Goal: Information Seeking & Learning: Learn about a topic

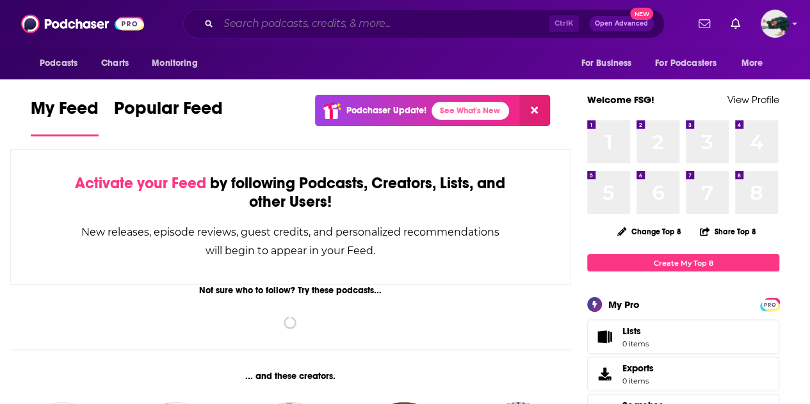
click at [416, 17] on input "Search podcasts, credits, & more..." at bounding box center [383, 23] width 330 height 20
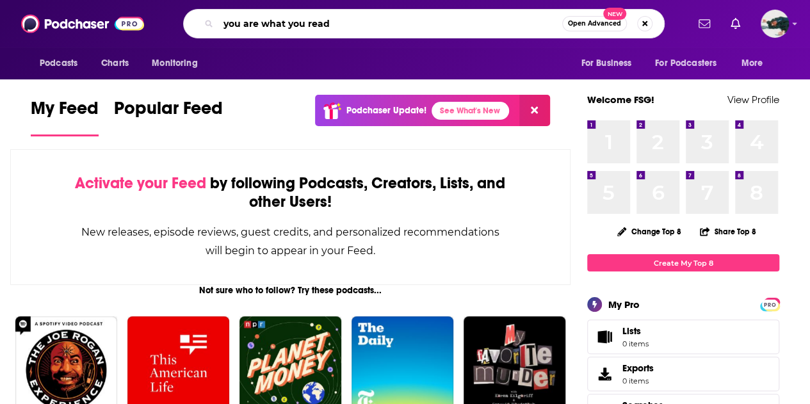
type input "you are what you read"
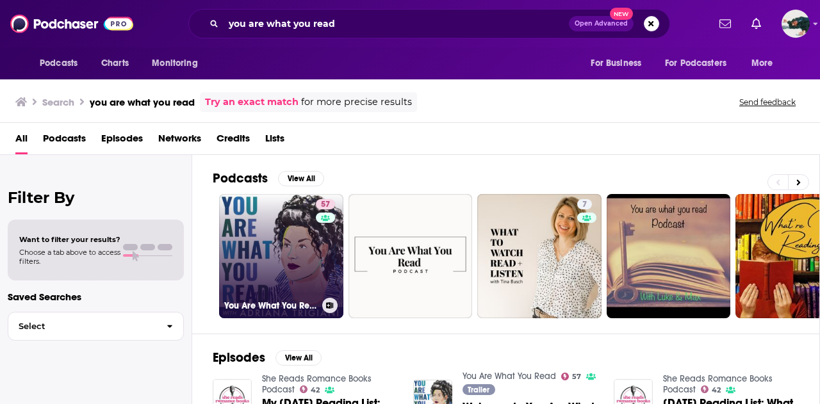
click at [284, 243] on link "57 You Are What You Read" at bounding box center [281, 256] width 124 height 124
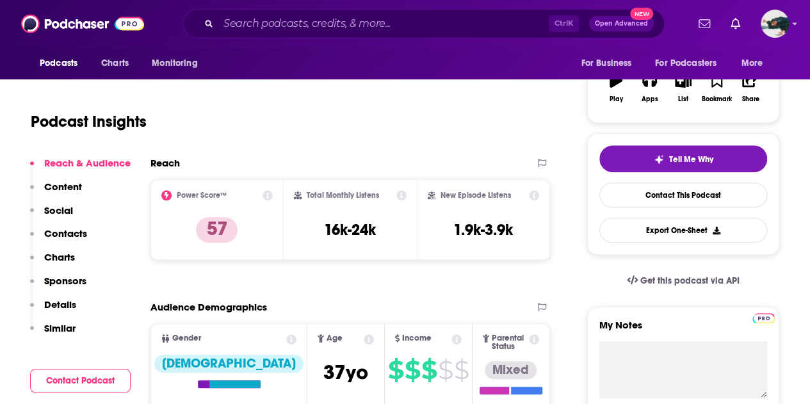
scroll to position [213, 0]
